Goal: Task Accomplishment & Management: Manage account settings

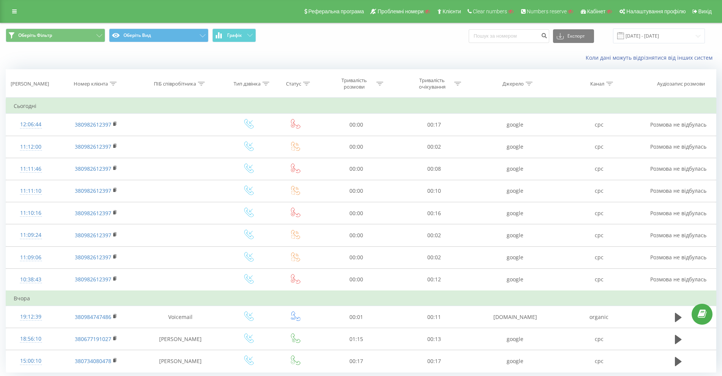
click at [17, 13] on link at bounding box center [15, 11] width 14 height 11
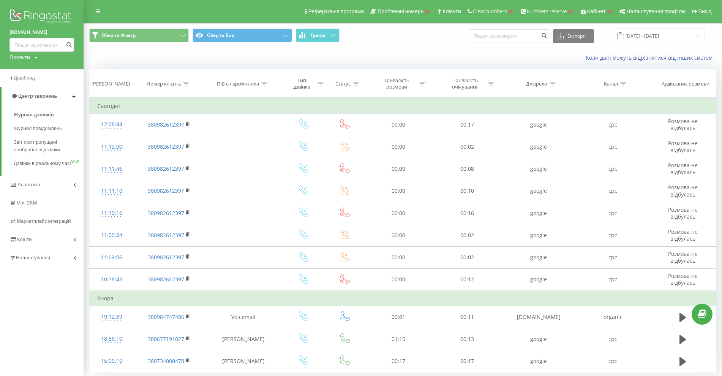
click at [25, 57] on div "Проекти" at bounding box center [19, 58] width 21 height 8
click at [30, 71] on input "text" at bounding box center [31, 68] width 38 height 11
paste input "netpeaknew.com"
type input "netpeaknew.com"
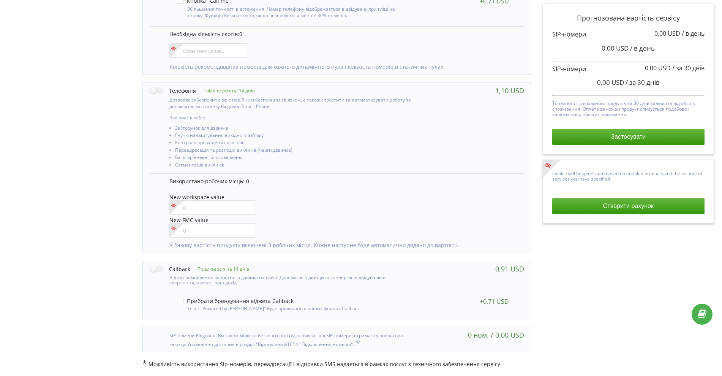
scroll to position [264, 0]
click at [152, 90] on label at bounding box center [173, 91] width 46 height 8
checkbox input "true"
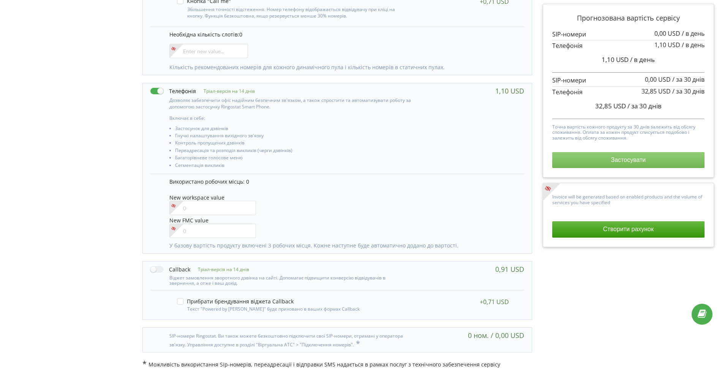
click at [620, 157] on button "Застосувати" at bounding box center [628, 160] width 152 height 16
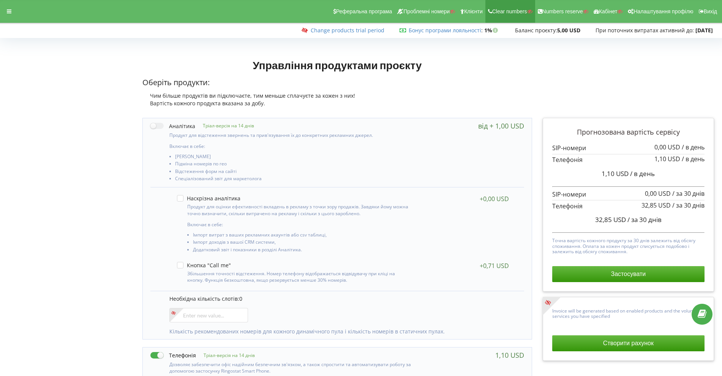
click at [512, 4] on link "Clear numbers" at bounding box center [511, 11] width 50 height 23
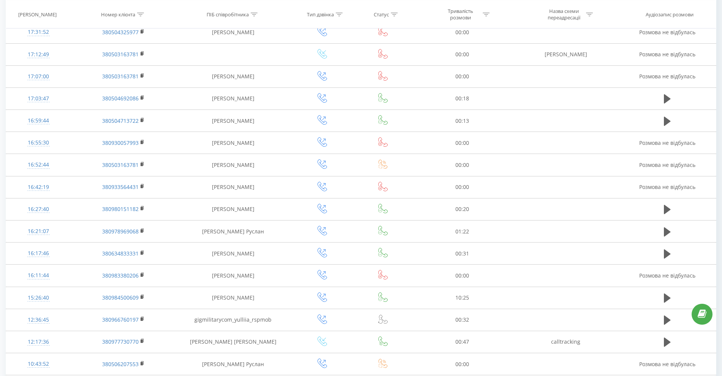
scroll to position [195, 0]
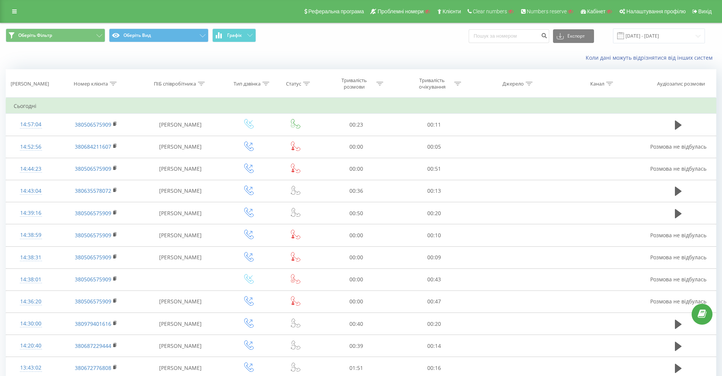
scroll to position [319, 0]
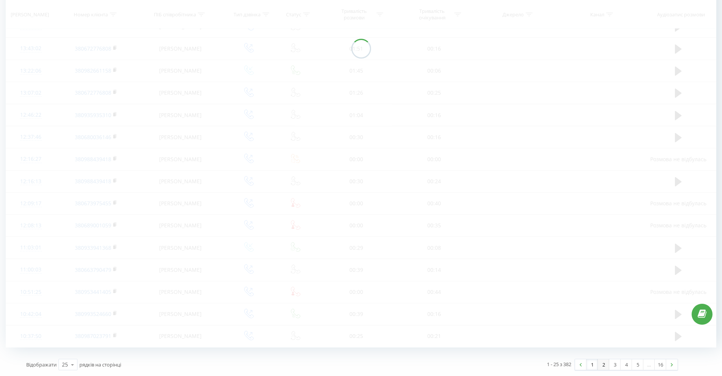
click at [600, 366] on link "2" at bounding box center [603, 364] width 11 height 11
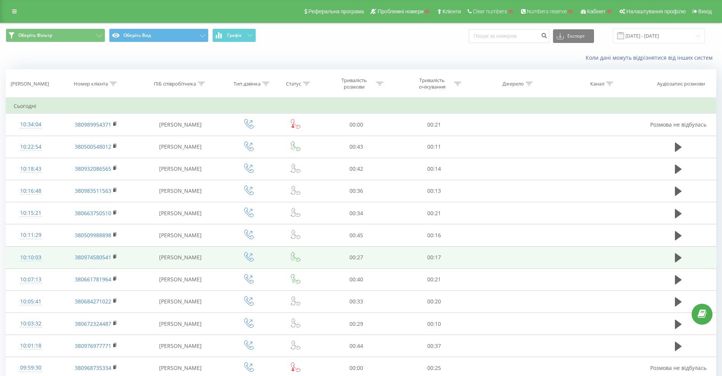
scroll to position [334, 0]
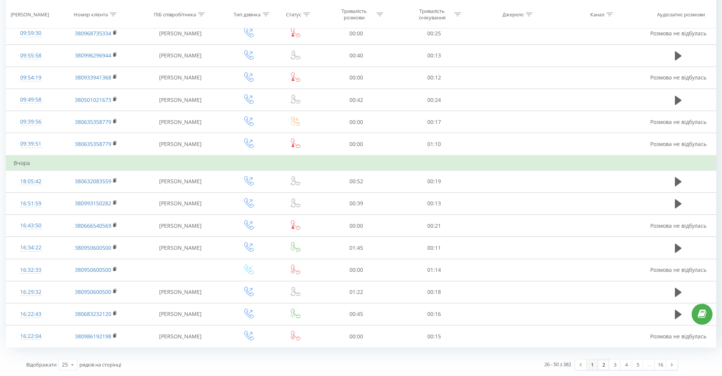
click at [595, 362] on link "1" at bounding box center [592, 364] width 11 height 11
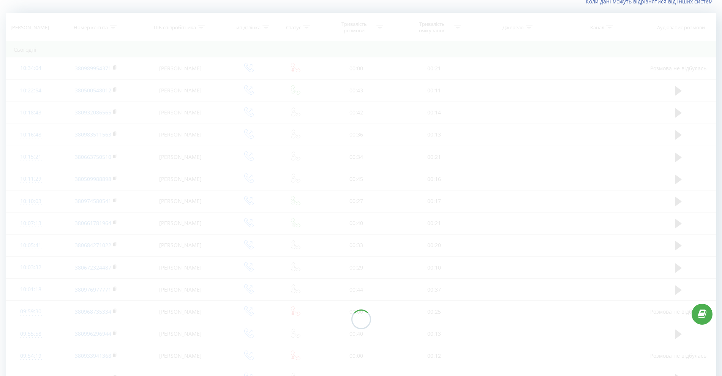
scroll to position [50, 0]
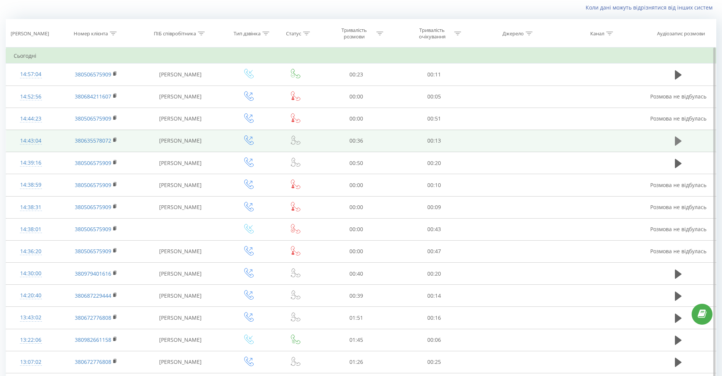
click at [682, 141] on button at bounding box center [678, 140] width 11 height 11
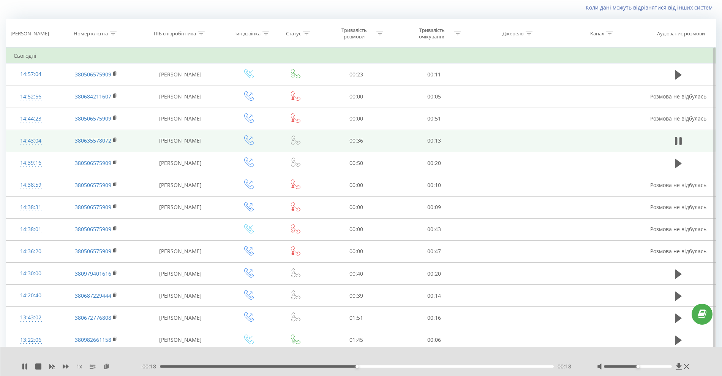
click at [682, 141] on button at bounding box center [678, 140] width 11 height 11
